Goal: Entertainment & Leisure: Consume media (video, audio)

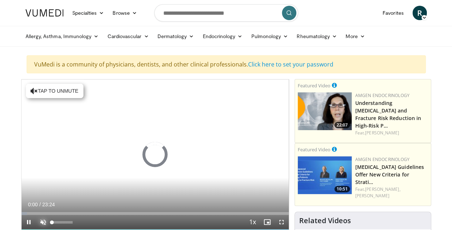
click at [40, 220] on span "Video Player" at bounding box center [43, 222] width 14 height 14
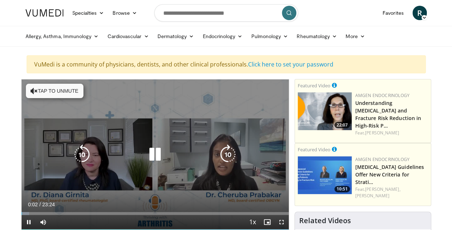
click at [35, 91] on icon "Video Player" at bounding box center [34, 90] width 7 height 7
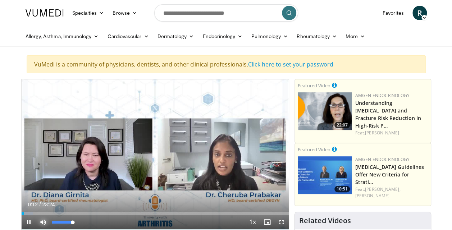
click at [43, 220] on span "Video Player" at bounding box center [43, 222] width 14 height 14
click at [43, 220] on video-js "**********" at bounding box center [155, 155] width 267 height 150
click at [43, 222] on span "Video Player" at bounding box center [43, 222] width 14 height 14
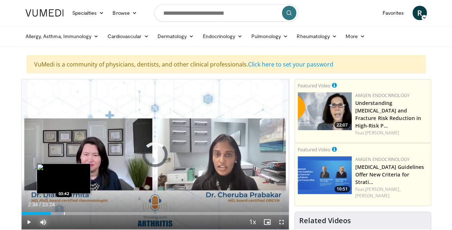
click at [64, 211] on div "Loaded : 15.64% 02:34 03:42" at bounding box center [155, 211] width 267 height 7
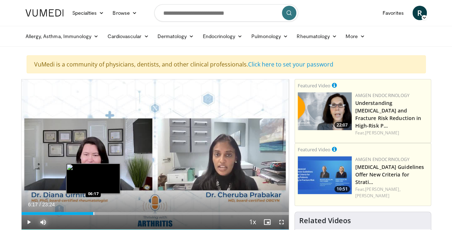
click at [94, 213] on div "Progress Bar" at bounding box center [94, 213] width 1 height 3
click at [101, 212] on div "Progress Bar" at bounding box center [101, 213] width 1 height 3
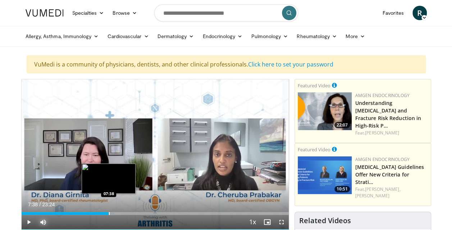
click at [109, 212] on div "Progress Bar" at bounding box center [109, 213] width 1 height 3
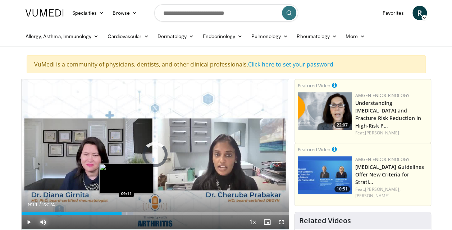
click at [126, 210] on div "Loaded : 41.95% 09:11 09:11" at bounding box center [155, 211] width 267 height 7
click at [131, 213] on div "Progress Bar" at bounding box center [131, 213] width 1 height 3
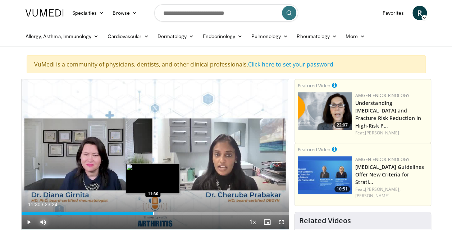
click at [153, 211] on div "Loaded : 51.20% 11:30 11:30" at bounding box center [155, 211] width 267 height 7
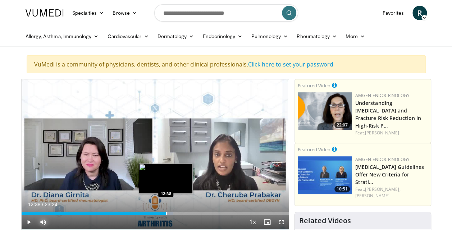
click at [166, 212] on div "Progress Bar" at bounding box center [166, 213] width 1 height 3
click at [170, 211] on div "Loaded : 59.02% 13:01 13:01" at bounding box center [155, 211] width 267 height 7
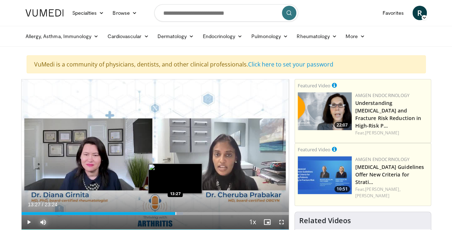
click at [176, 213] on div "Progress Bar" at bounding box center [176, 213] width 1 height 3
